Goal: Task Accomplishment & Management: Manage account settings

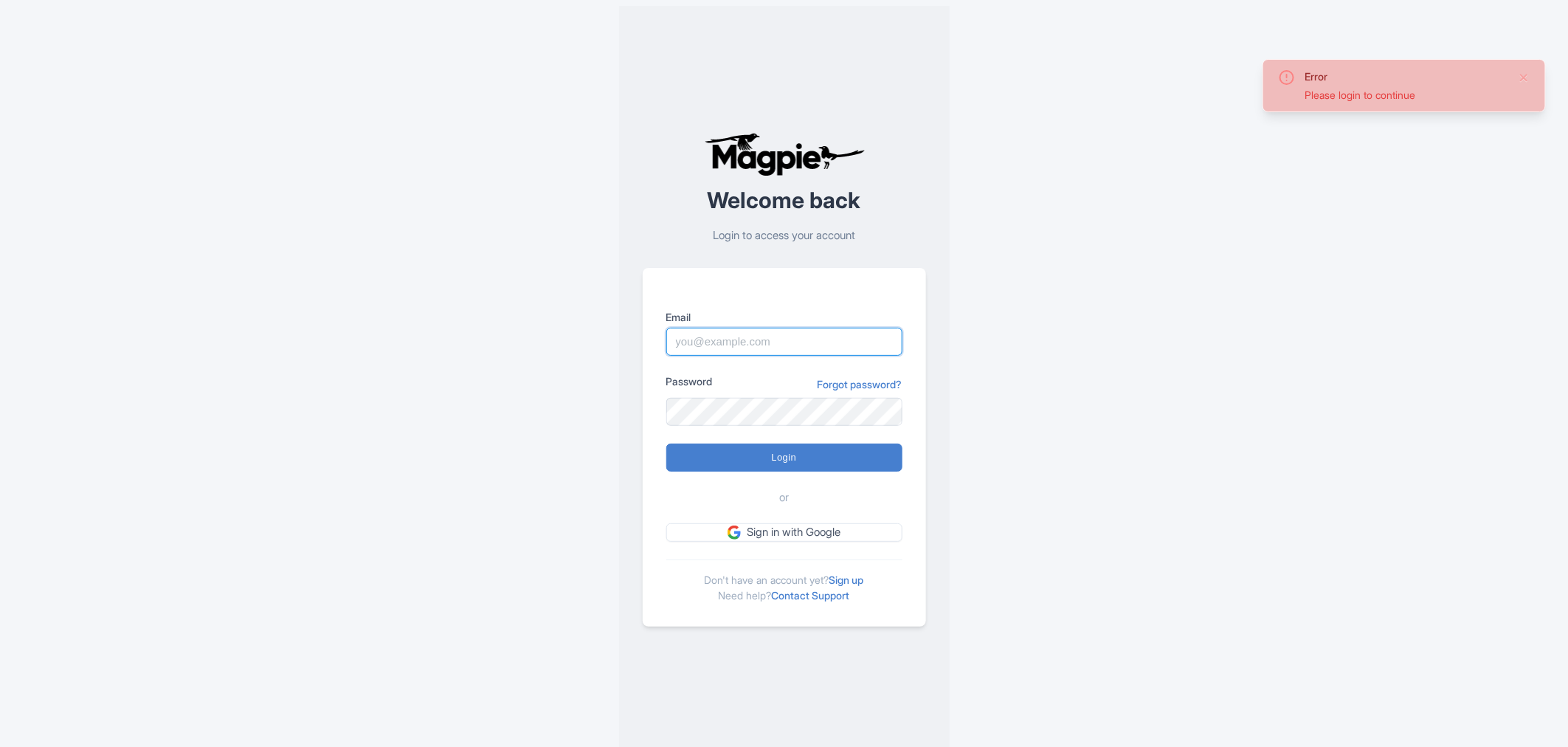
type input "cynthia.reis@citywonders.com"
click at [760, 459] on input "Login" at bounding box center [784, 457] width 236 height 28
type input "Logging in..."
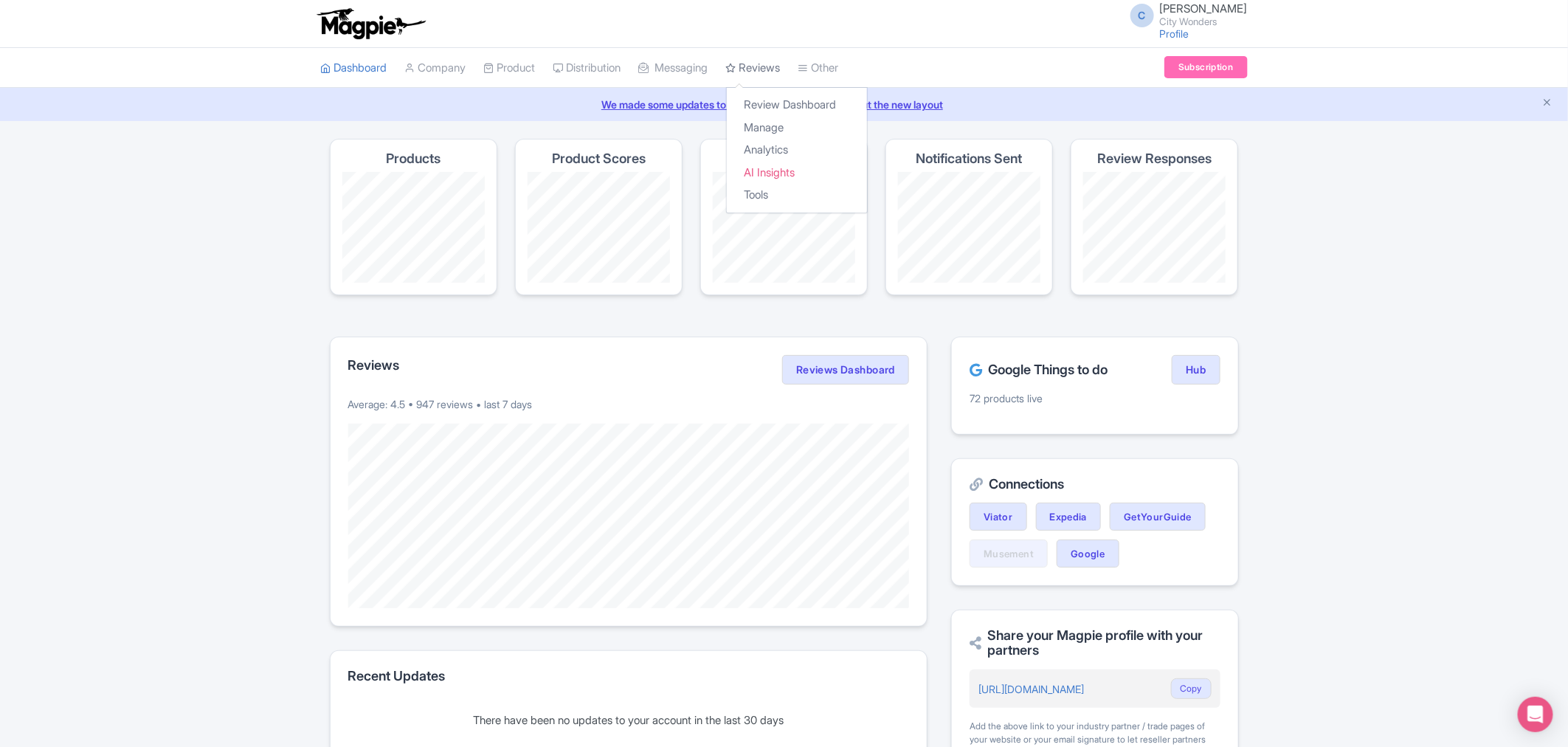
click at [764, 65] on link "Reviews" at bounding box center [753, 69] width 55 height 41
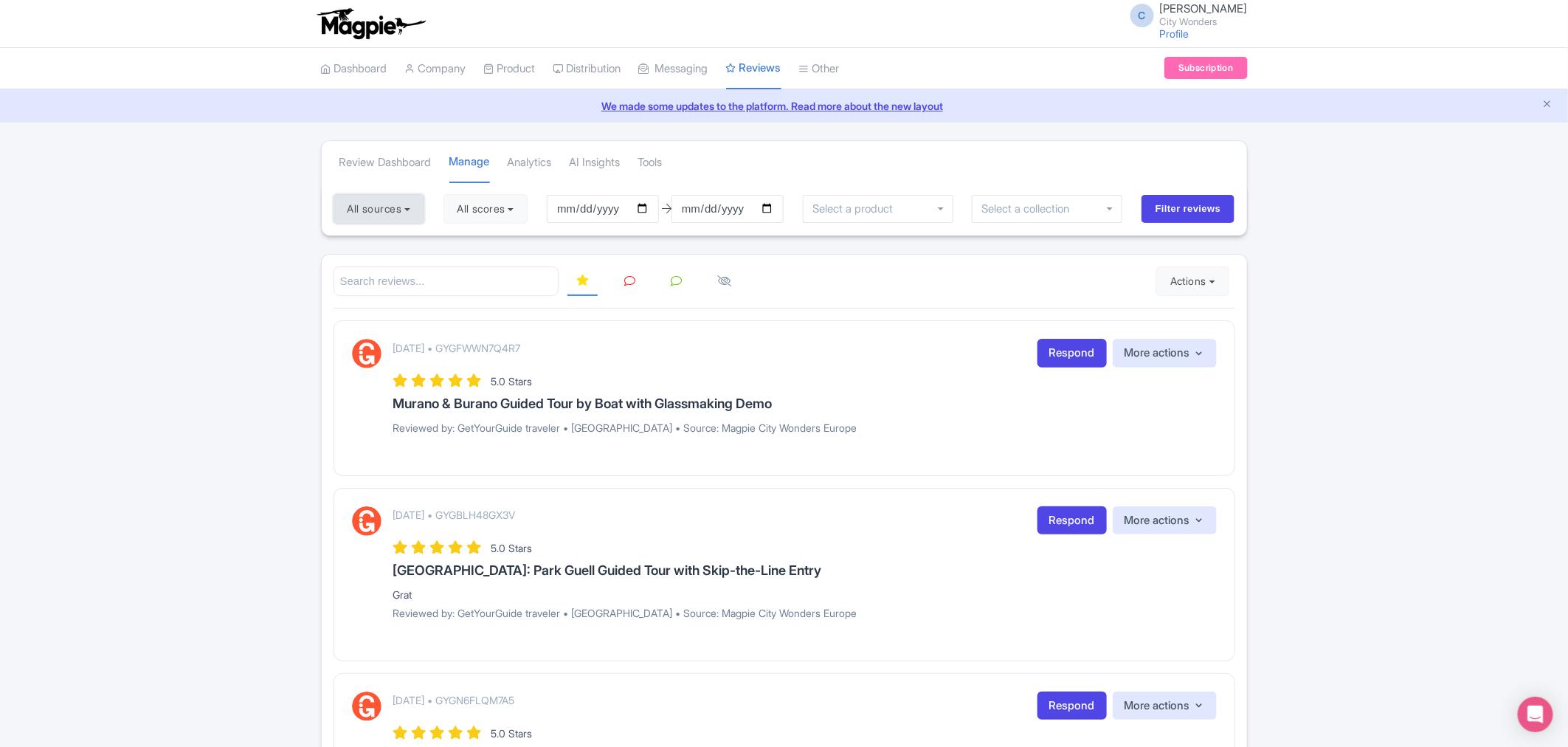
click at [416, 208] on button "All sources" at bounding box center [379, 209] width 91 height 30
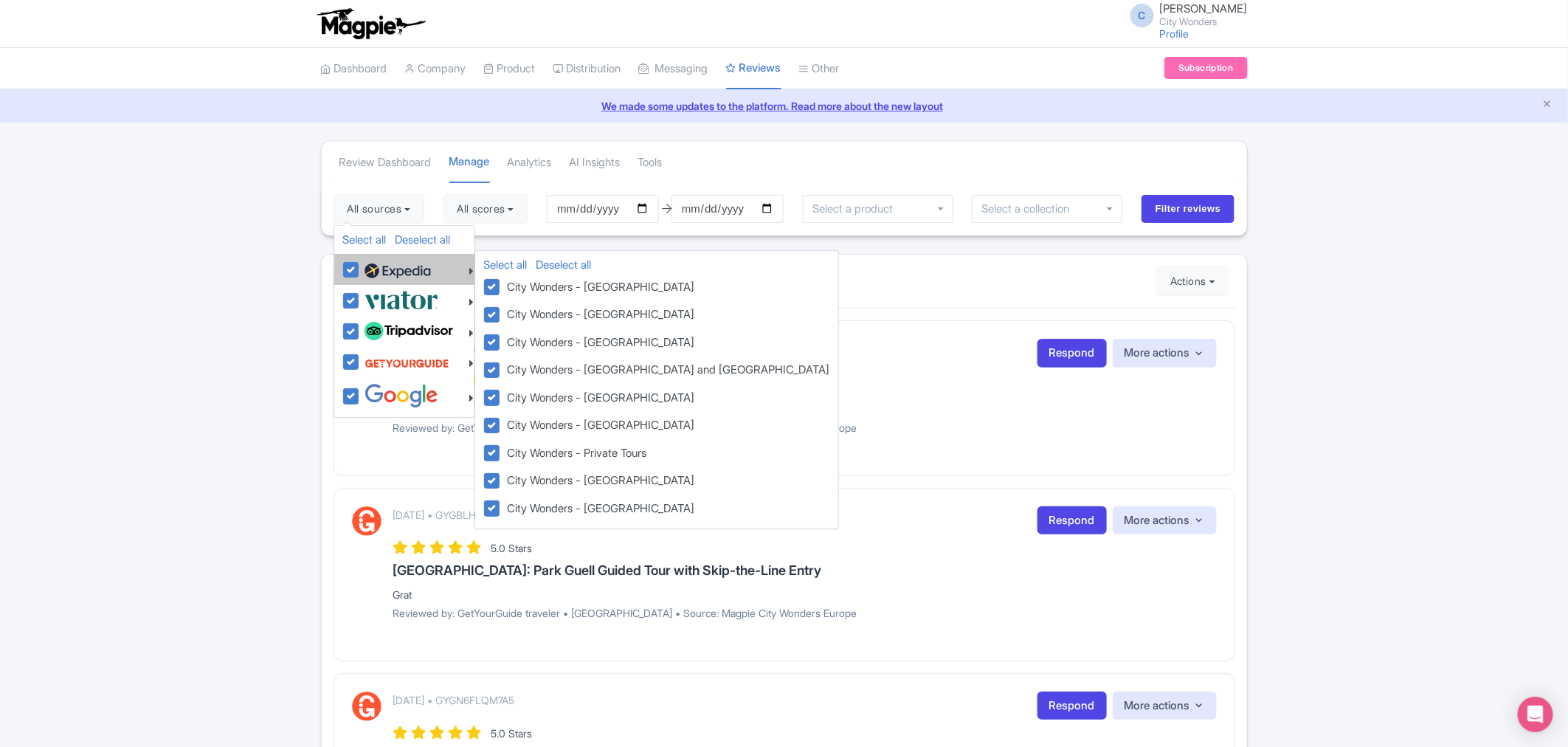
click at [361, 269] on label at bounding box center [395, 269] width 70 height 25
click at [361, 267] on input "checkbox" at bounding box center [365, 261] width 9 height 9
checkbox input "false"
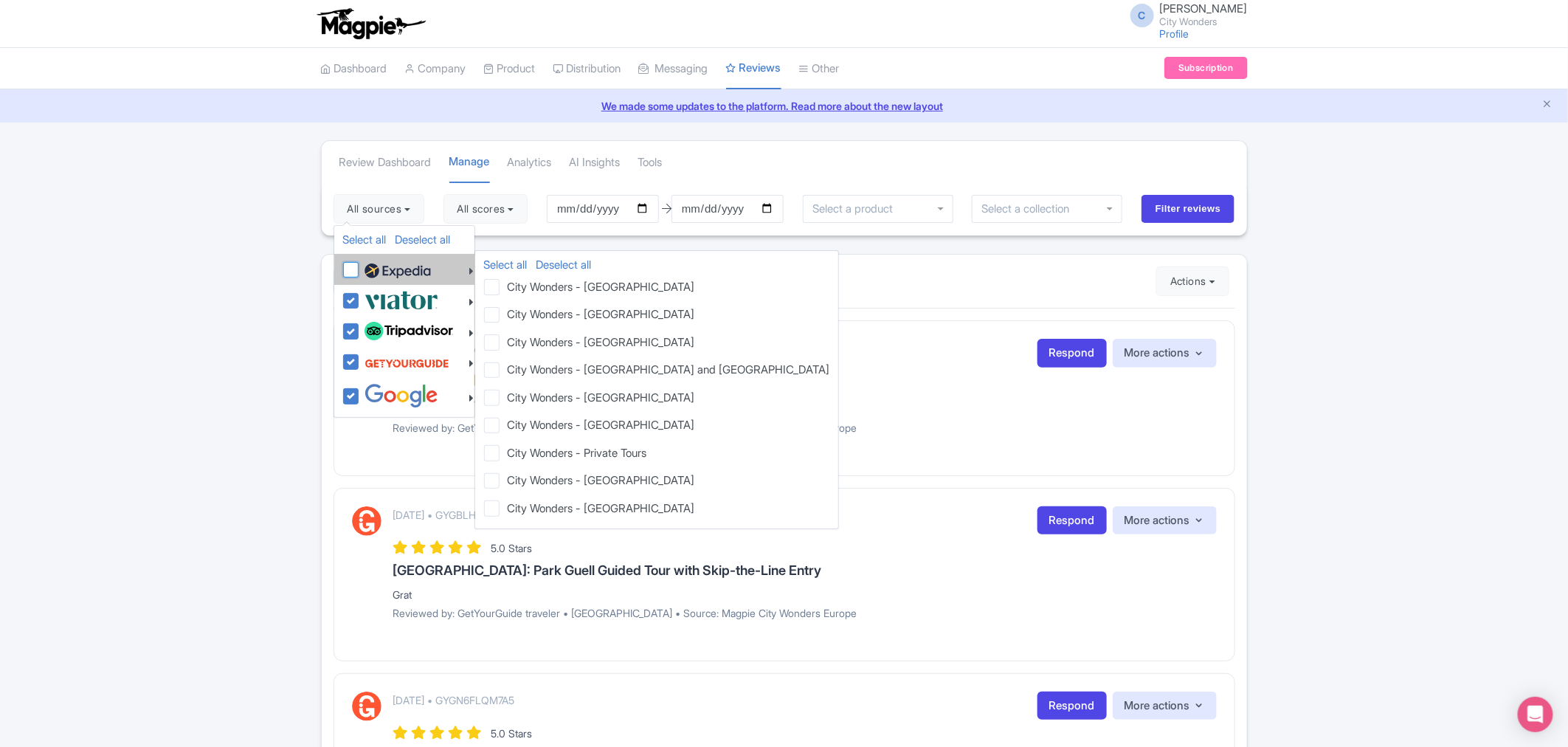
checkbox input "false"
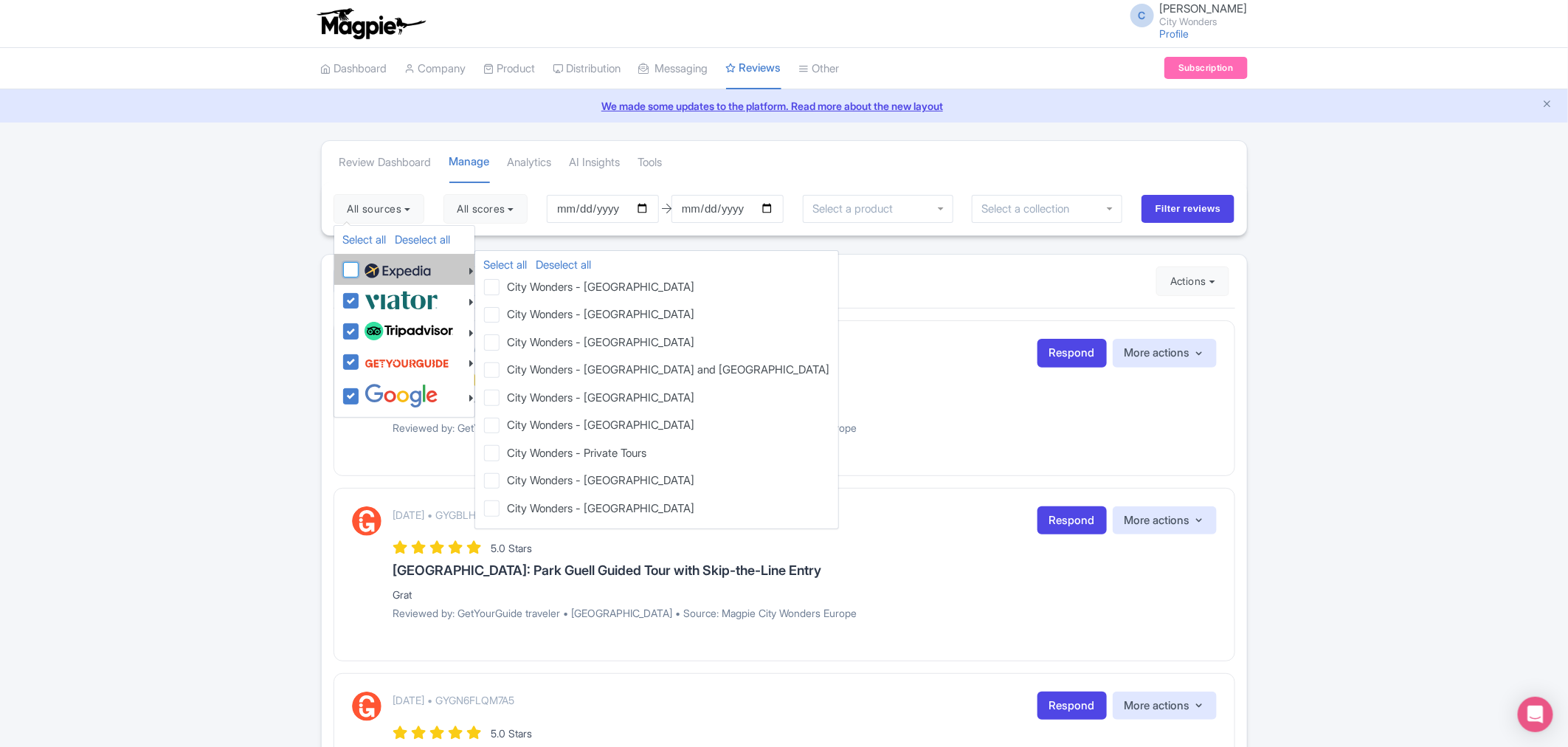
checkbox input "false"
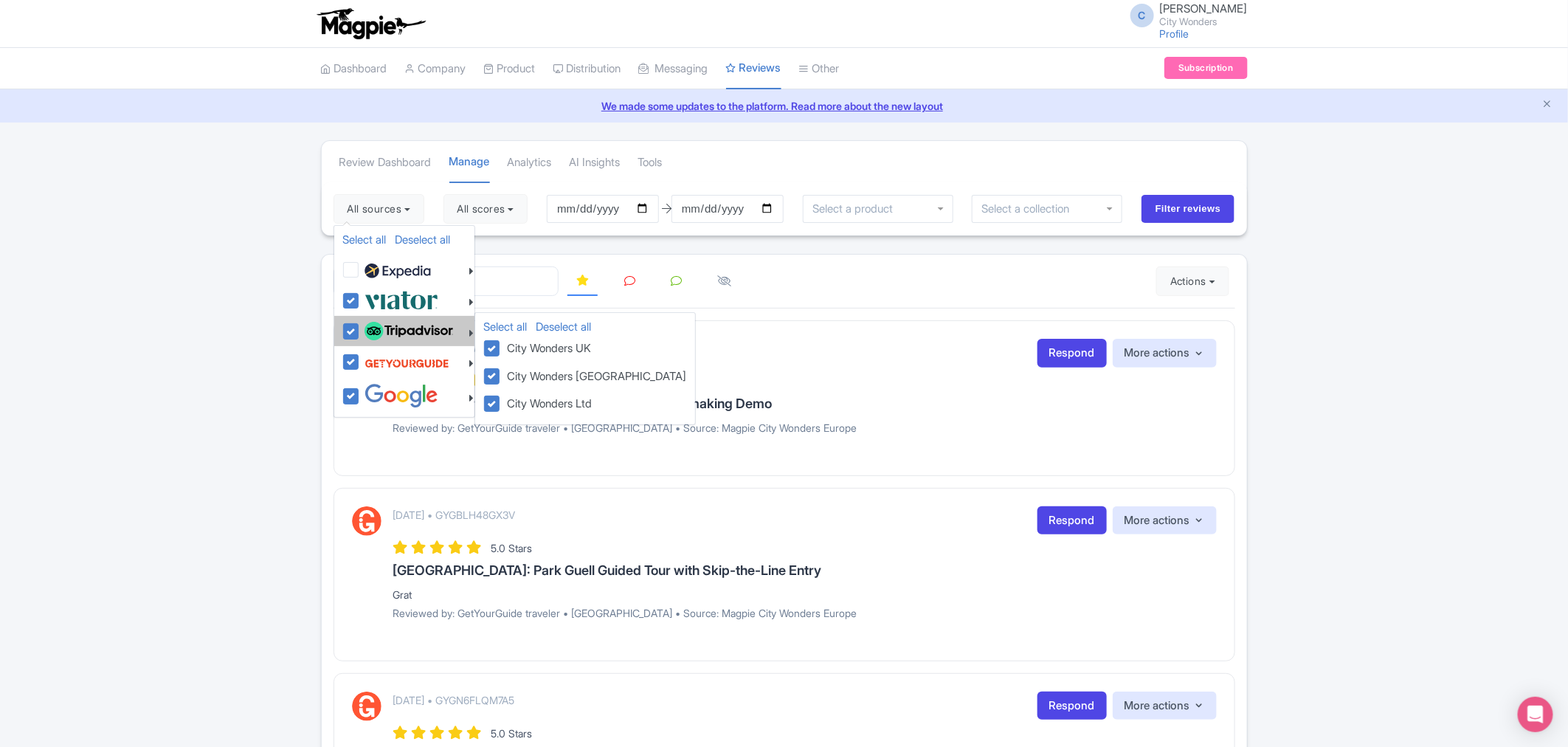
click at [361, 326] on label at bounding box center [406, 331] width 92 height 25
click at [361, 326] on input "checkbox" at bounding box center [365, 323] width 9 height 9
checkbox input "false"
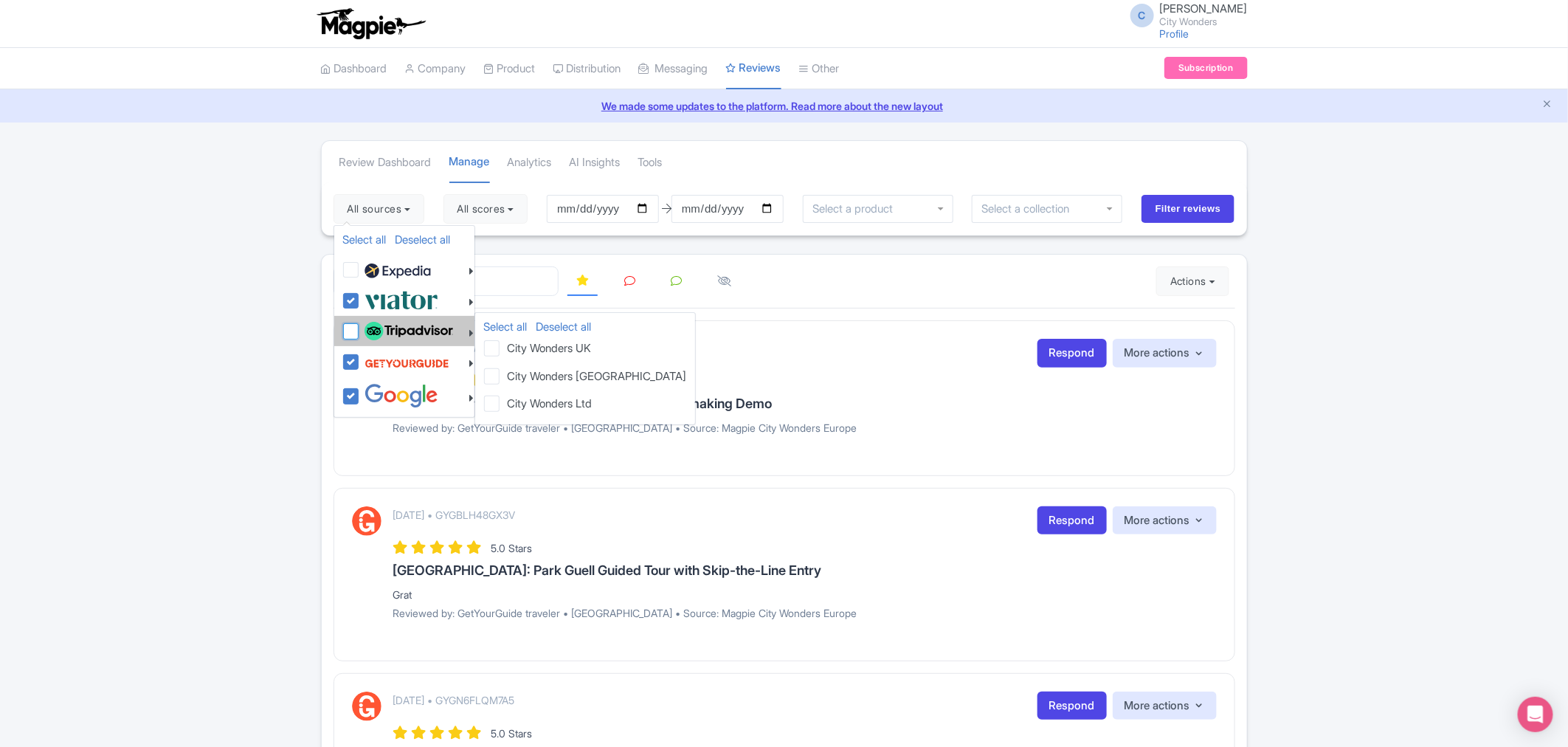
checkbox input "false"
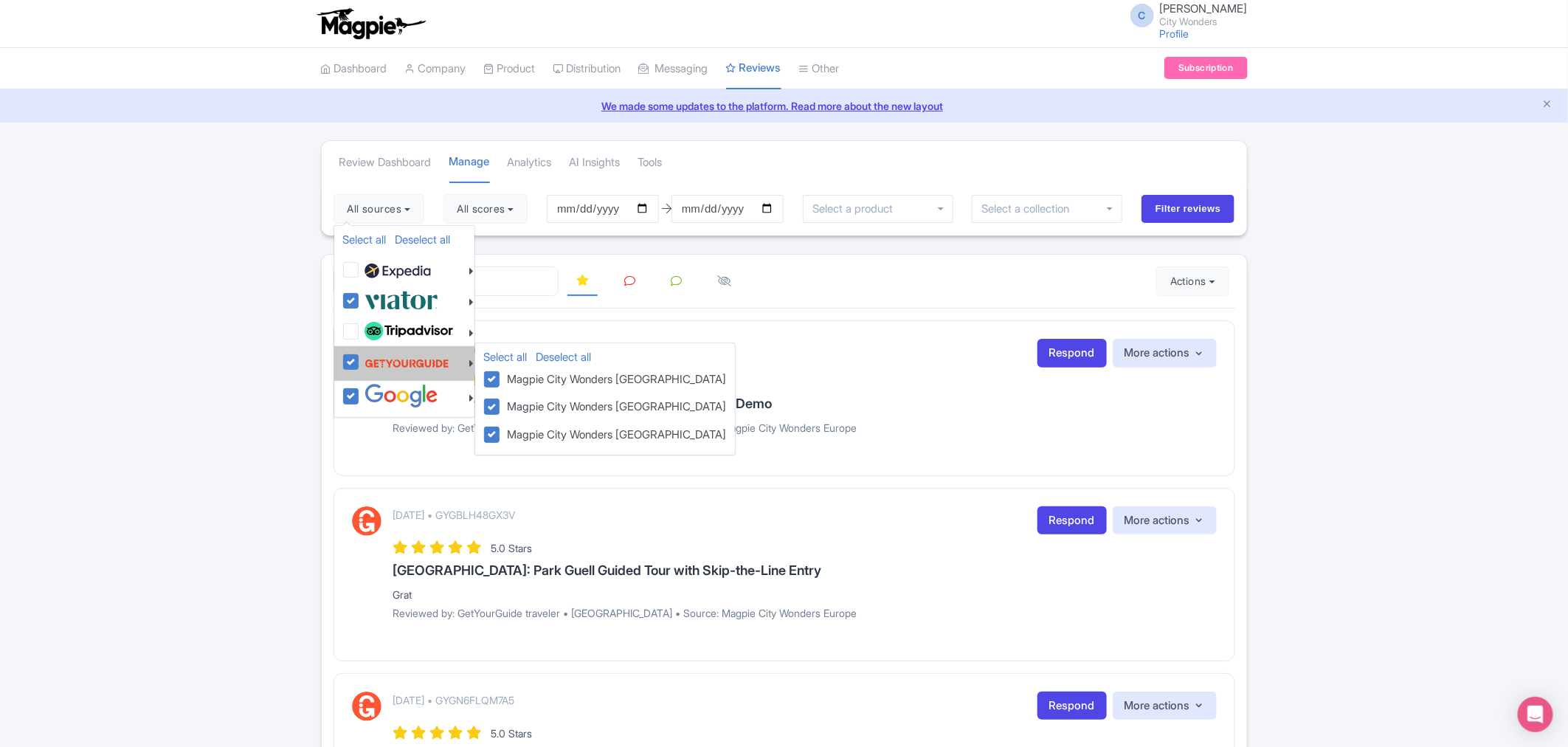
click at [361, 363] on label at bounding box center [404, 363] width 88 height 28
click at [361, 359] on input "checkbox" at bounding box center [365, 354] width 9 height 9
checkbox input "false"
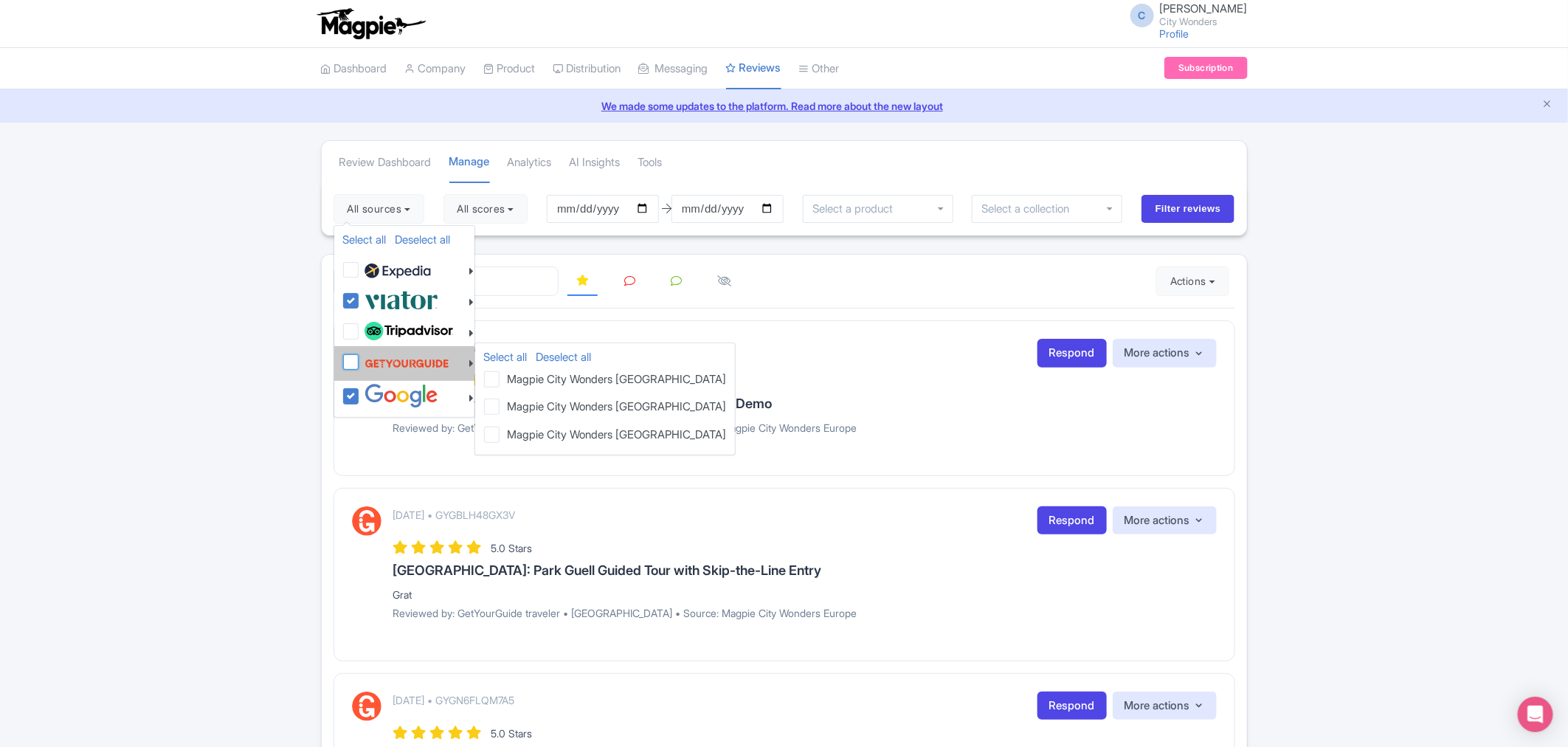
checkbox input "false"
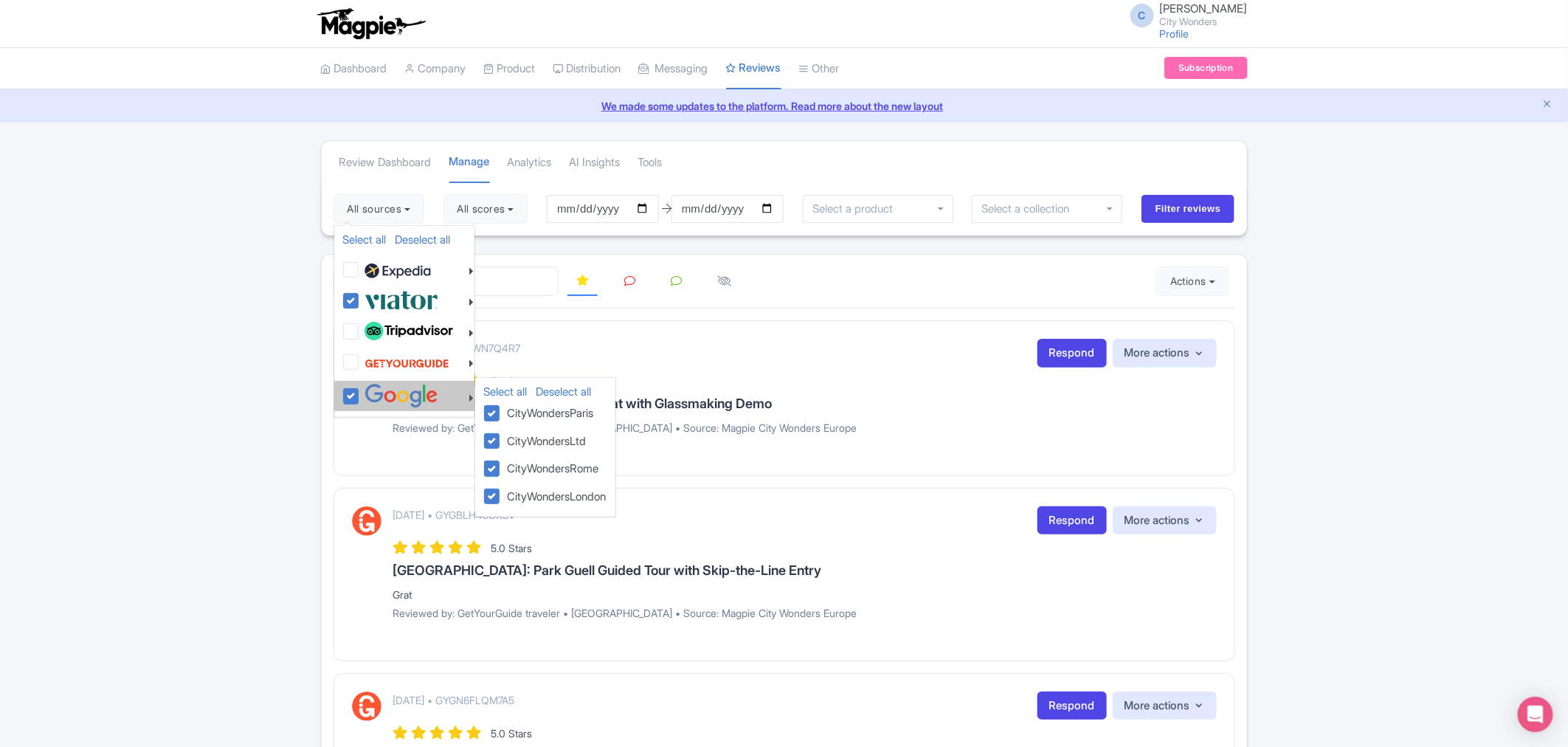
click at [361, 395] on label at bounding box center [399, 396] width 77 height 24
click at [361, 393] on input "checkbox" at bounding box center [365, 388] width 9 height 9
checkbox input "false"
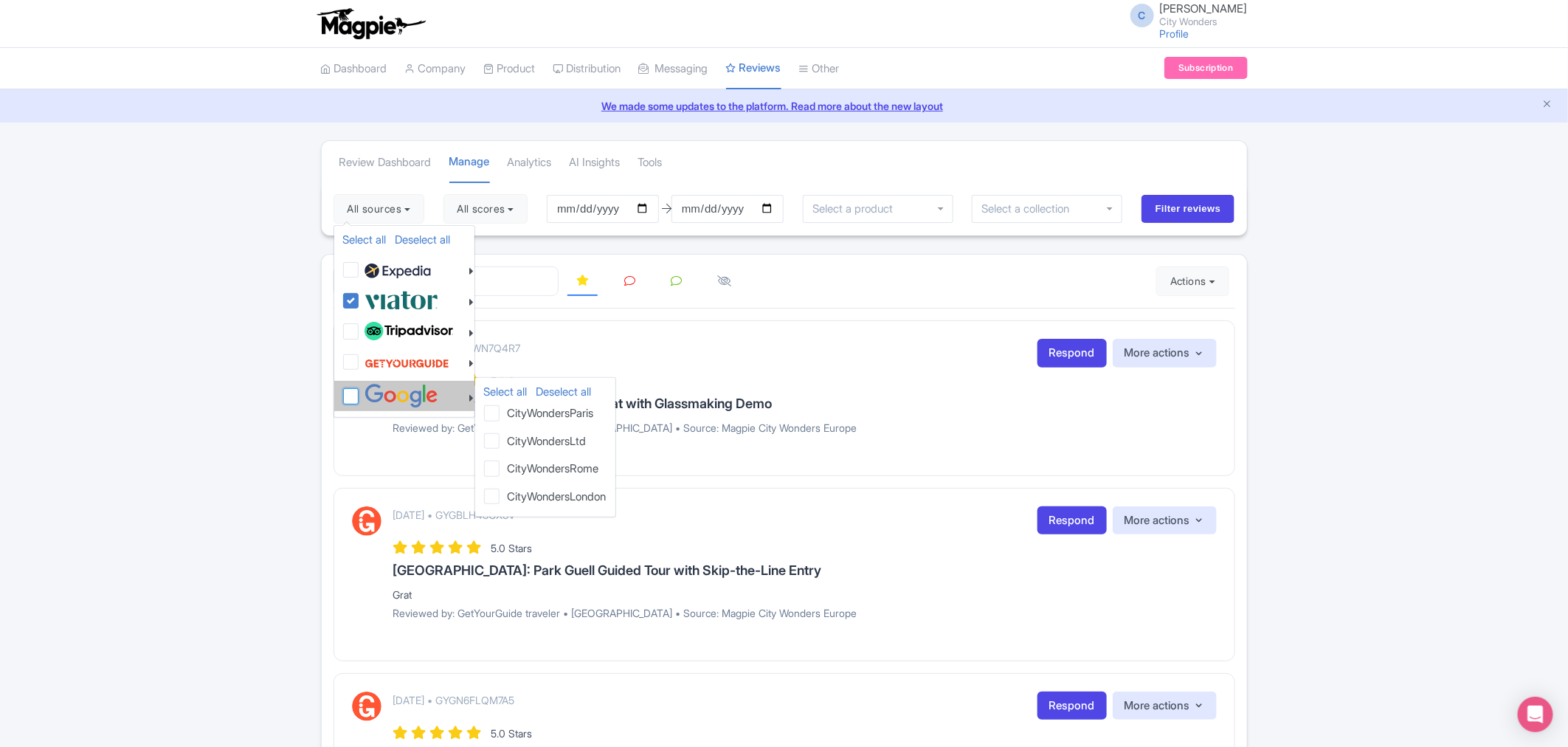
checkbox input "false"
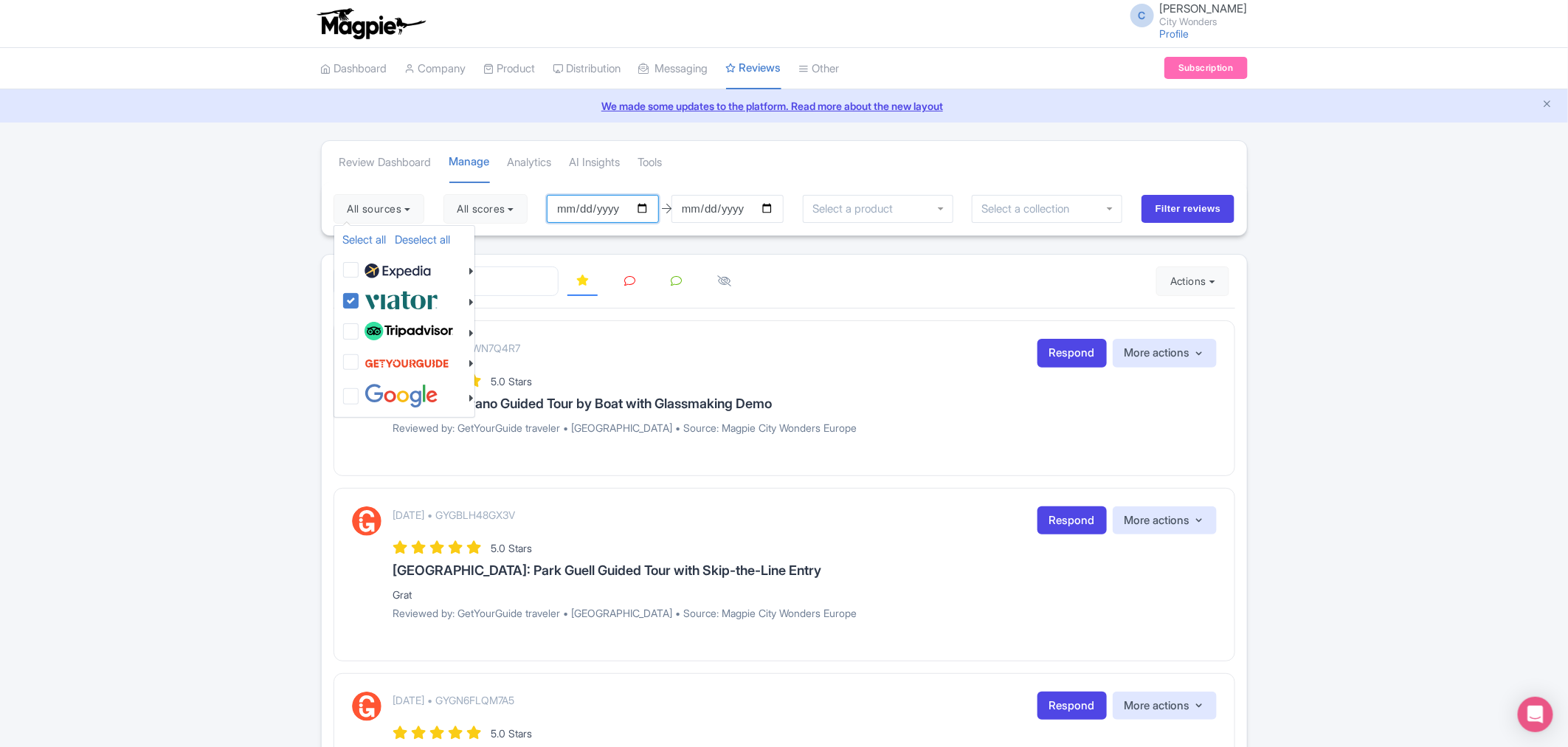
click at [608, 210] on input "[DATE]" at bounding box center [602, 209] width 112 height 28
click at [645, 202] on input "[DATE]" at bounding box center [602, 209] width 112 height 28
click at [651, 206] on input "[DATE]" at bounding box center [602, 209] width 112 height 28
type input "[DATE]"
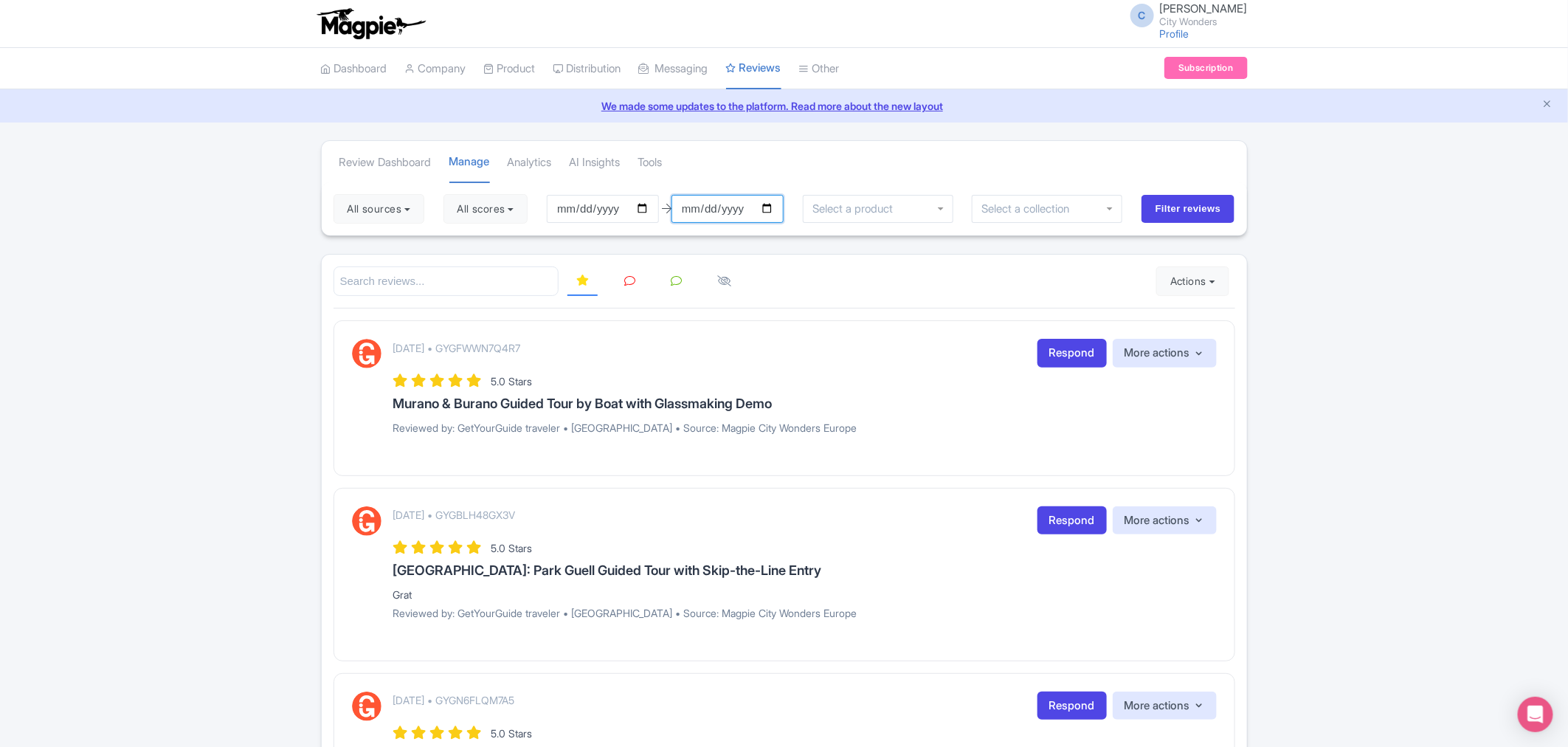
click at [772, 210] on input "[DATE]" at bounding box center [728, 209] width 112 height 28
type input "[DATE]"
click at [1156, 205] on input "Filter reviews" at bounding box center [1188, 209] width 94 height 28
